Goal: Task Accomplishment & Management: Manage account settings

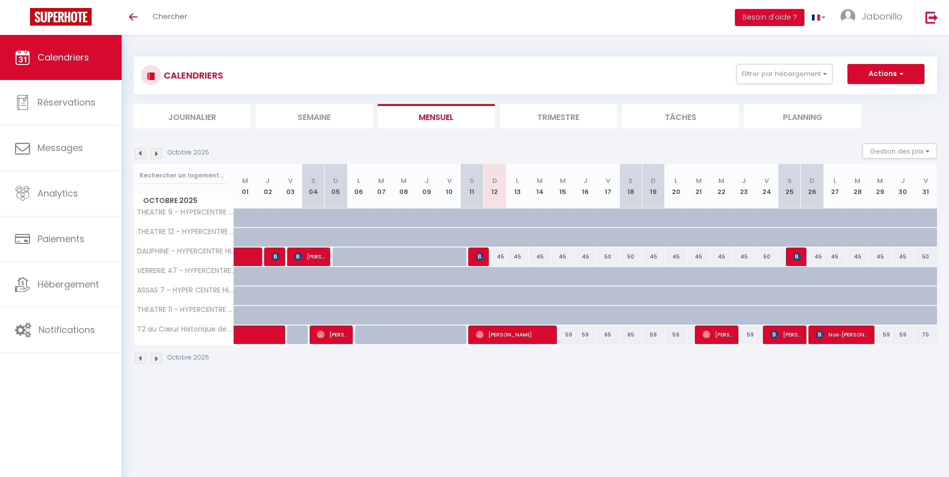
click at [497, 256] on div "45" at bounding box center [494, 257] width 23 height 19
type input "45"
type input "Dim 12 Octobre 2025"
type input "Lun 13 Octobre 2025"
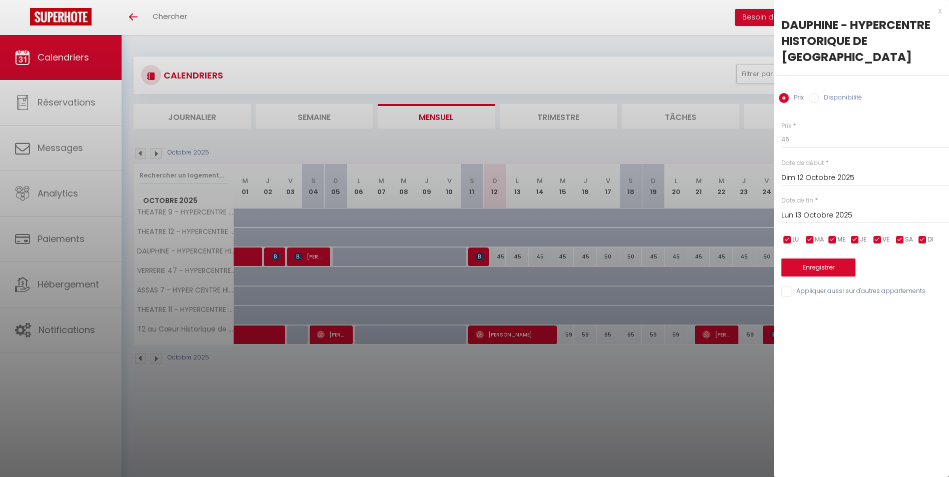
click at [822, 93] on label "Disponibilité" at bounding box center [840, 98] width 43 height 11
click at [819, 93] on input "Disponibilité" at bounding box center [814, 98] width 10 height 10
radio input "true"
radio input "false"
click at [813, 131] on select "Disponible Indisponible" at bounding box center [866, 140] width 168 height 19
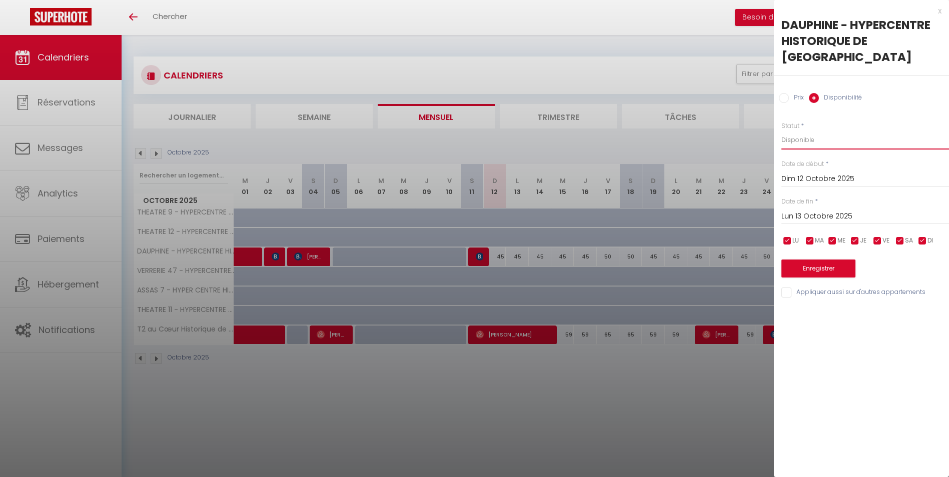
select select "0"
click at [782, 131] on select "Disponible Indisponible" at bounding box center [866, 140] width 168 height 19
click at [817, 260] on button "Enregistrer" at bounding box center [819, 269] width 74 height 18
